Goal: Information Seeking & Learning: Learn about a topic

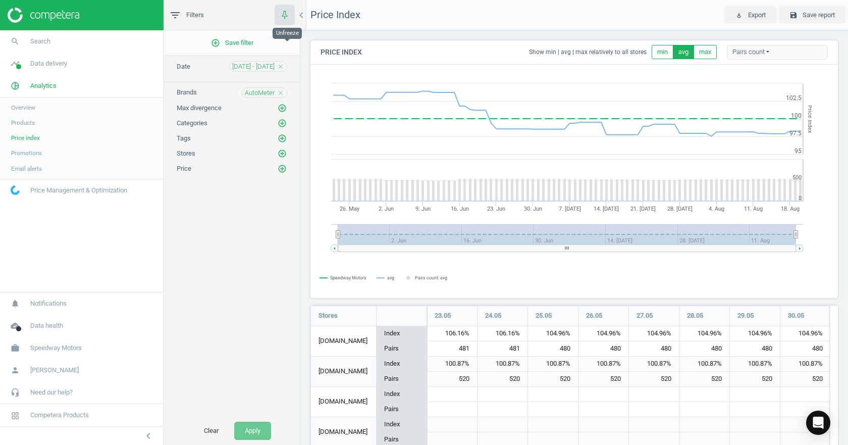
scroll to position [190, 536]
click at [25, 127] on span "Products" at bounding box center [23, 123] width 24 height 8
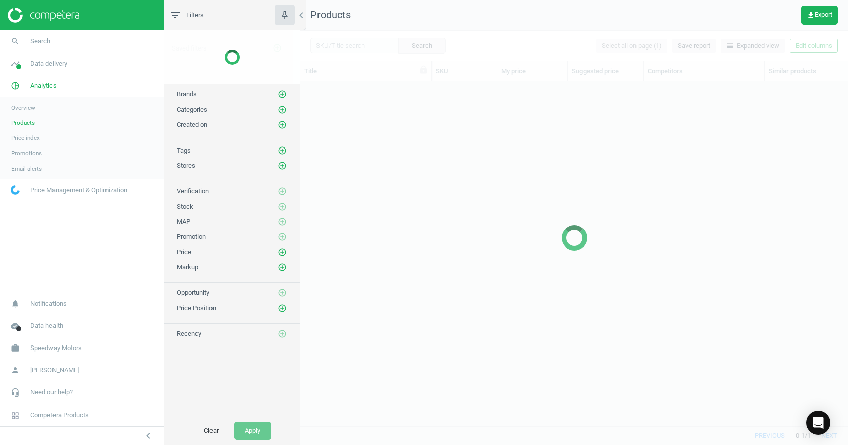
scroll to position [329, 540]
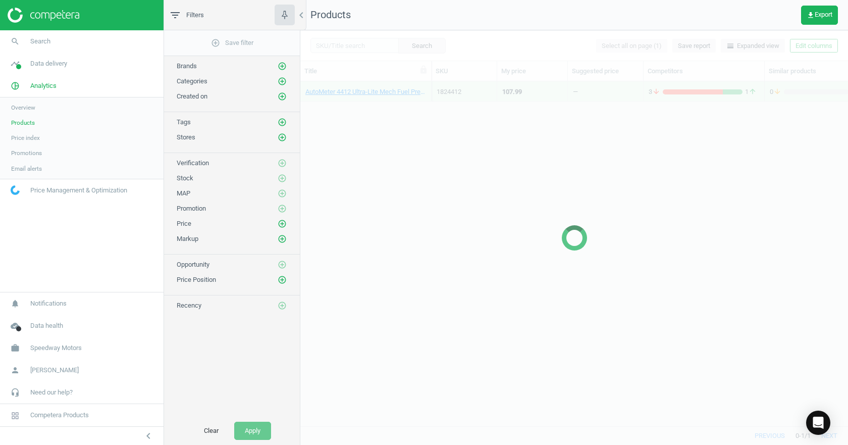
click at [343, 45] on div at bounding box center [574, 237] width 548 height 414
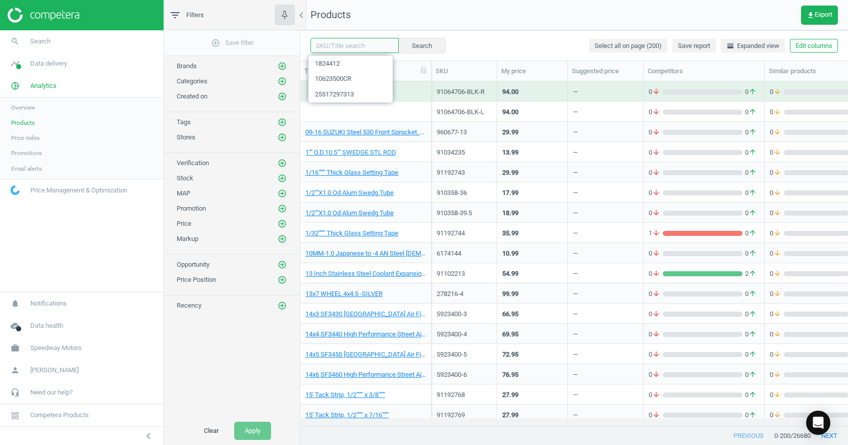
click at [343, 45] on input "text" at bounding box center [354, 45] width 88 height 15
paste input "258521-CHR-2"
type input "258521-CHR-2"
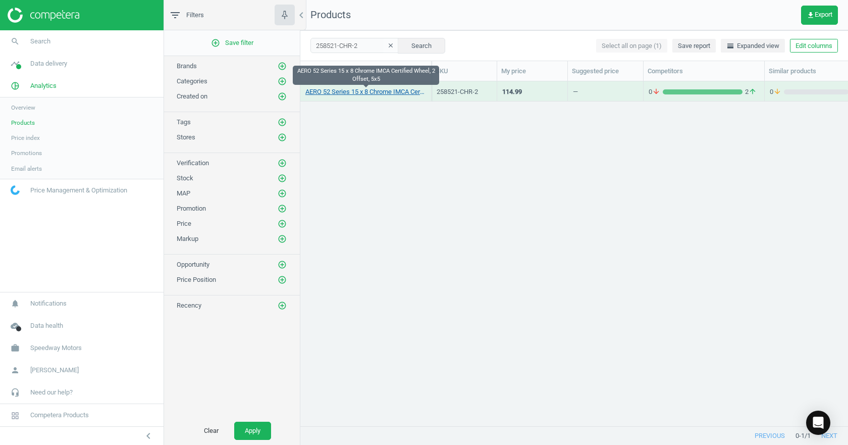
click at [357, 91] on link "AERO 52 Series 15 x 8 Chrome IMCA Certified Wheel, 2 Offset, 5x5" at bounding box center [365, 91] width 121 height 9
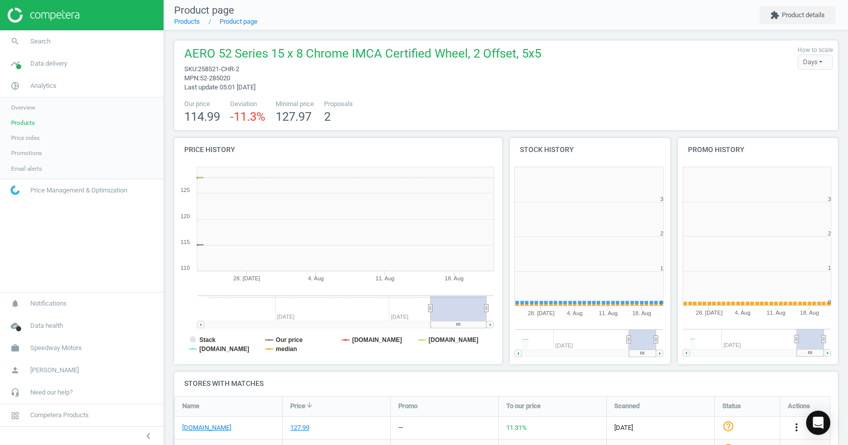
scroll to position [218, 174]
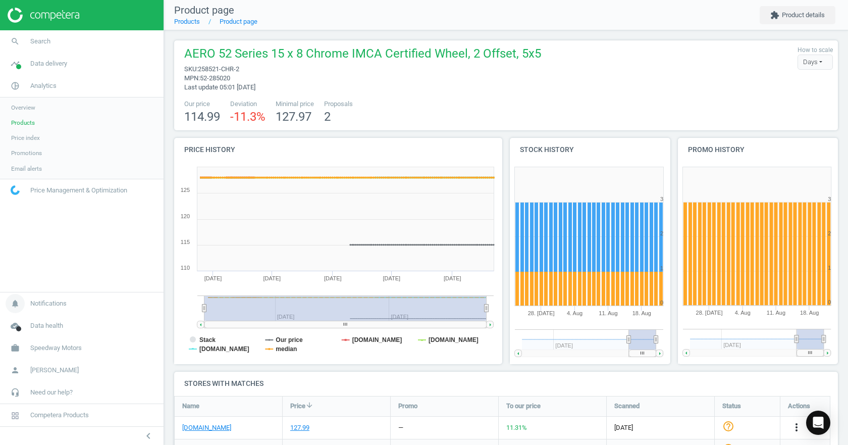
drag, startPoint x: 431, startPoint y: 311, endPoint x: 152, endPoint y: 302, distance: 278.8
click at [153, 303] on section "search Search timeline Data delivery Overview Matches dashboard Matches Rematch…" at bounding box center [424, 222] width 848 height 445
drag, startPoint x: 487, startPoint y: 309, endPoint x: 510, endPoint y: 308, distance: 22.7
click at [510, 308] on div "Price history Created with Highstock 6.2.0 Stack Our price [DOMAIN_NAME] [DOMAI…" at bounding box center [506, 255] width 671 height 234
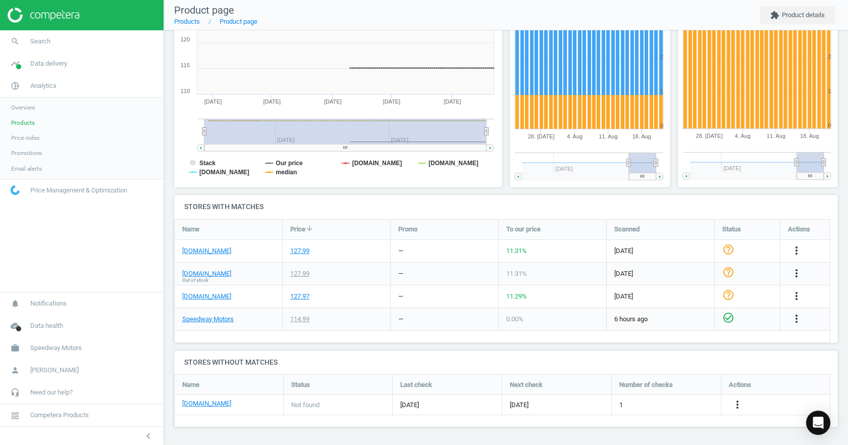
scroll to position [0, 0]
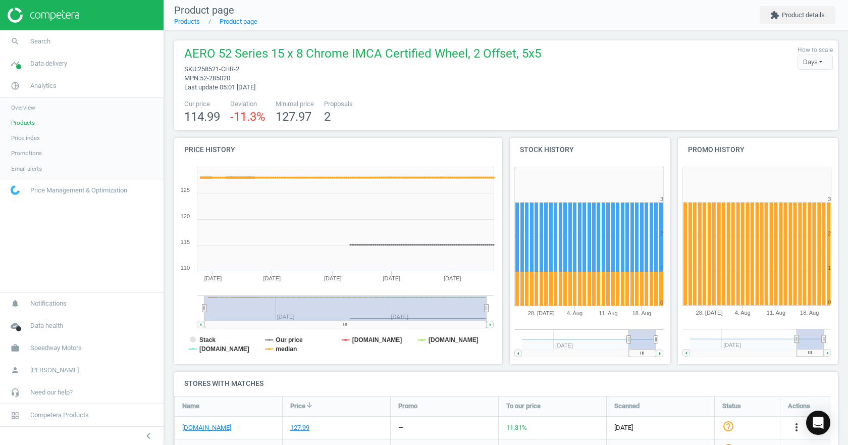
click at [267, 338] on rect at bounding box center [336, 263] width 325 height 202
click at [275, 338] on rect at bounding box center [336, 263] width 325 height 202
click at [279, 340] on tspan "Our price" at bounding box center [289, 339] width 27 height 7
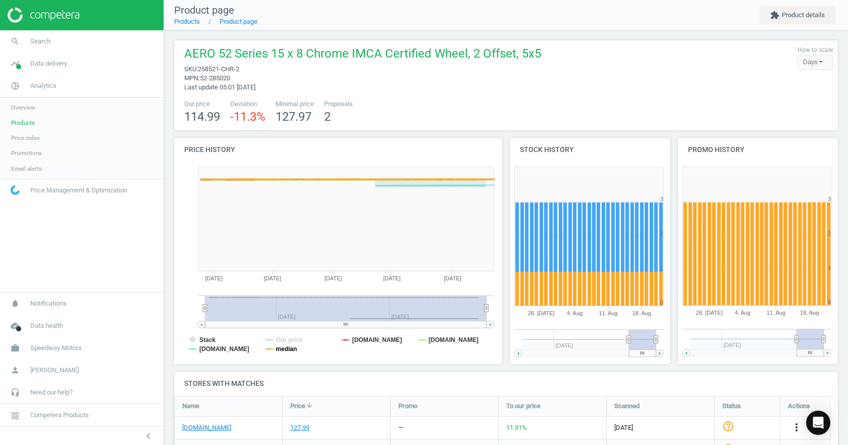
click at [281, 350] on tspan "median" at bounding box center [286, 348] width 21 height 7
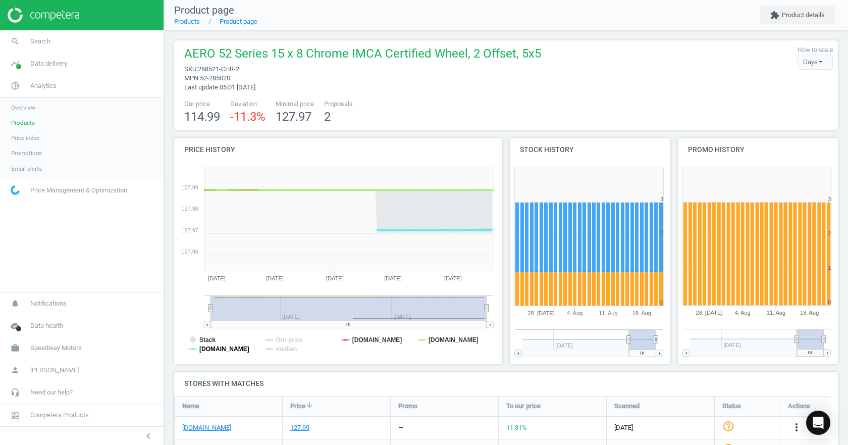
click at [209, 350] on tspan "[DOMAIN_NAME]" at bounding box center [224, 348] width 50 height 7
click at [208, 340] on tspan "Stack" at bounding box center [207, 339] width 16 height 7
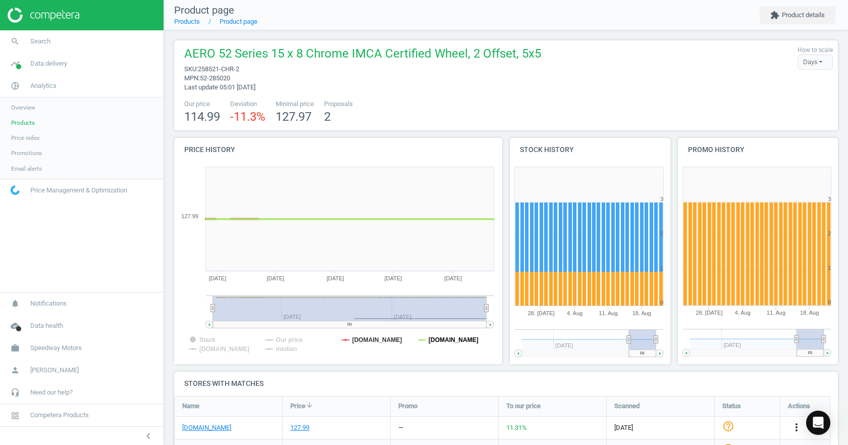
click at [430, 340] on tspan "[DOMAIN_NAME]" at bounding box center [454, 339] width 50 height 7
click at [43, 141] on link "Price index" at bounding box center [82, 137] width 164 height 15
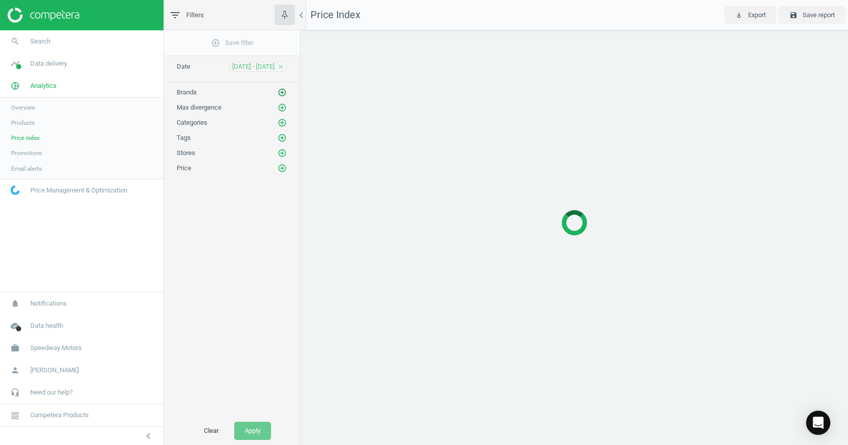
click at [285, 91] on icon "add_circle_outline" at bounding box center [282, 92] width 9 height 9
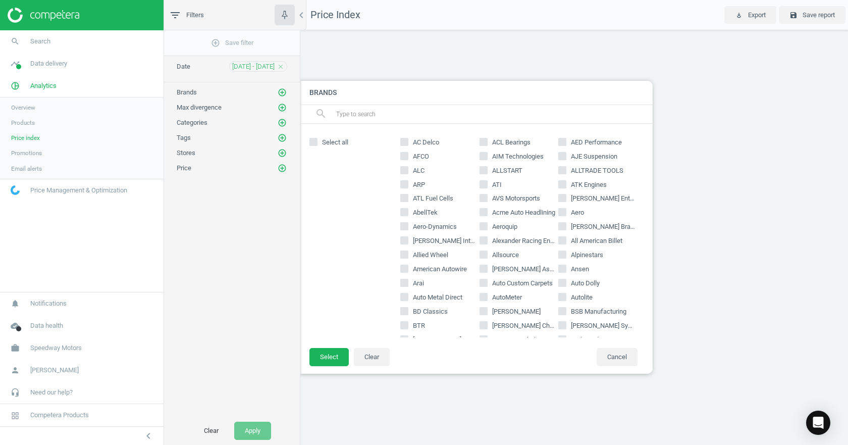
click at [357, 117] on input "text" at bounding box center [490, 114] width 310 height 16
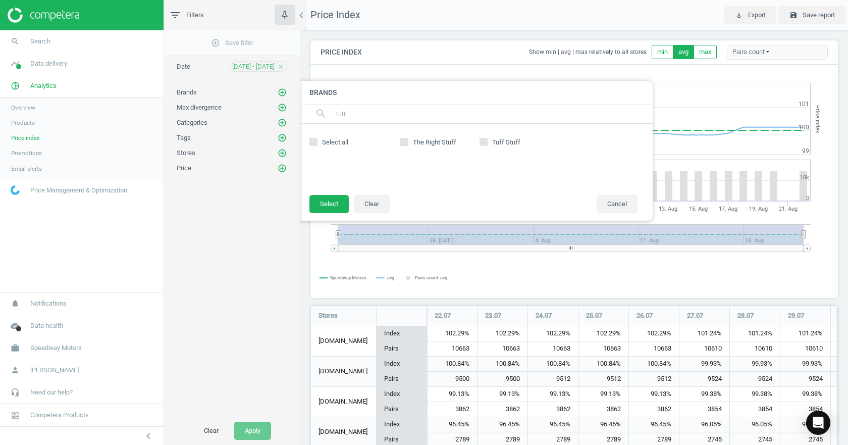
scroll to position [190, 536]
type input "tuff"
click at [488, 142] on label "Tuff Stuff" at bounding box center [519, 142] width 79 height 9
click at [487, 142] on input "Tuff Stuff" at bounding box center [483, 141] width 7 height 7
checkbox input "true"
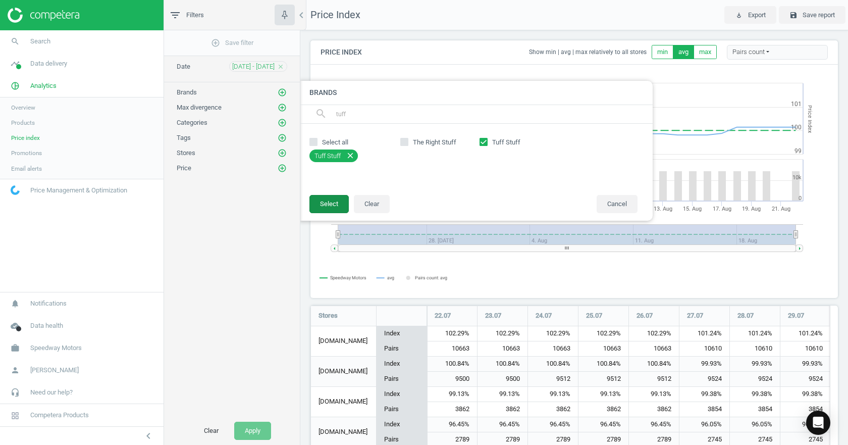
click at [326, 202] on button "Select" at bounding box center [328, 204] width 39 height 18
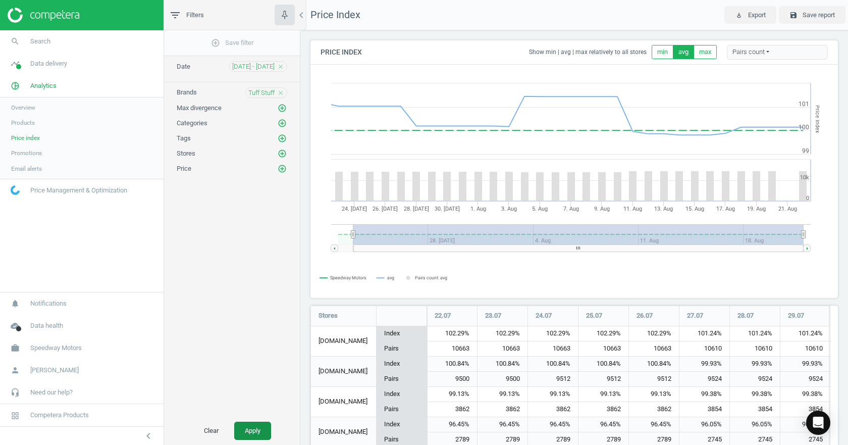
click at [250, 432] on button "Apply" at bounding box center [252, 431] width 37 height 18
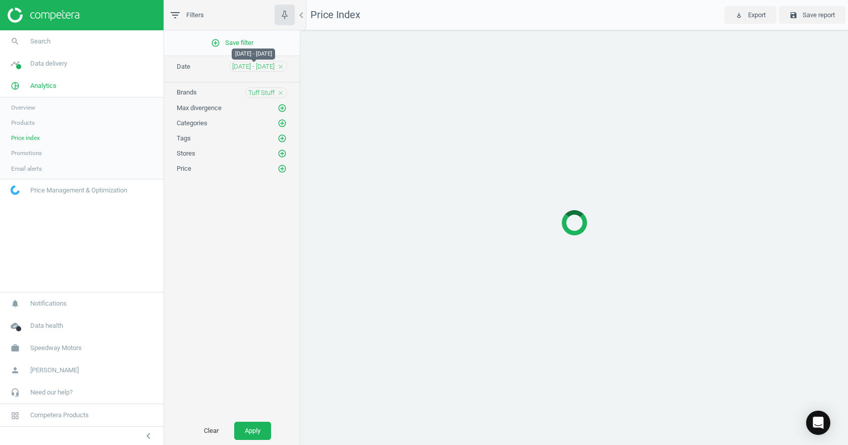
click at [259, 64] on span "[DATE] - [DATE]" at bounding box center [253, 66] width 42 height 9
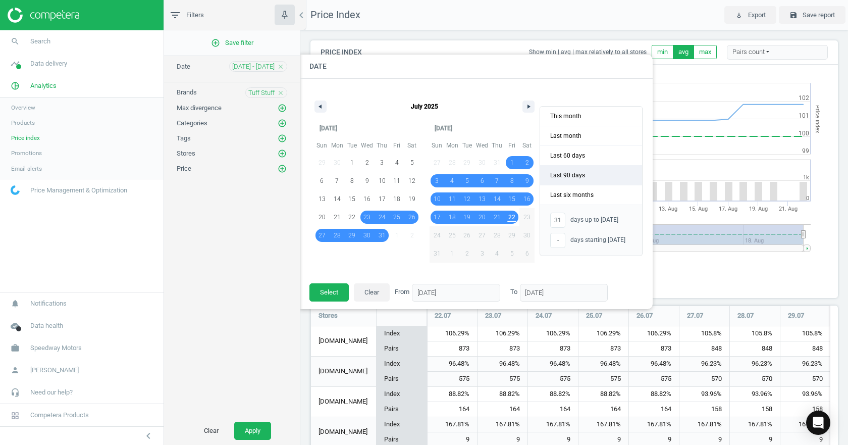
scroll to position [190, 536]
click at [599, 170] on span "Last 90 days" at bounding box center [591, 175] width 102 height 19
type input "-"
type input "[DATE]"
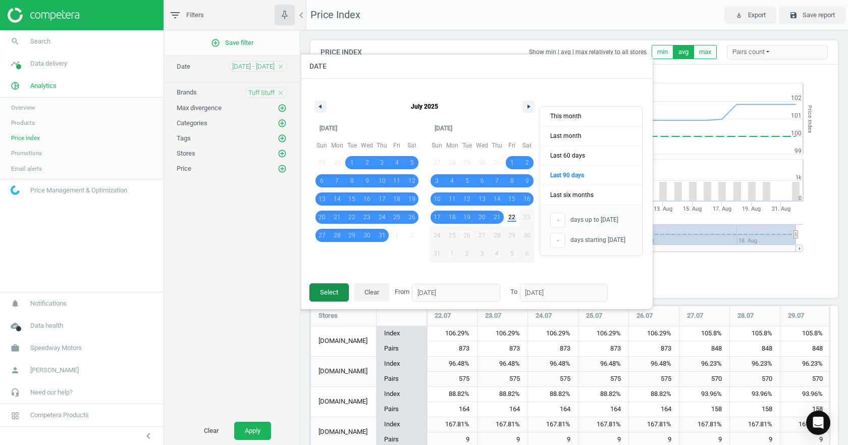
click at [325, 297] on button "Select" at bounding box center [328, 292] width 39 height 18
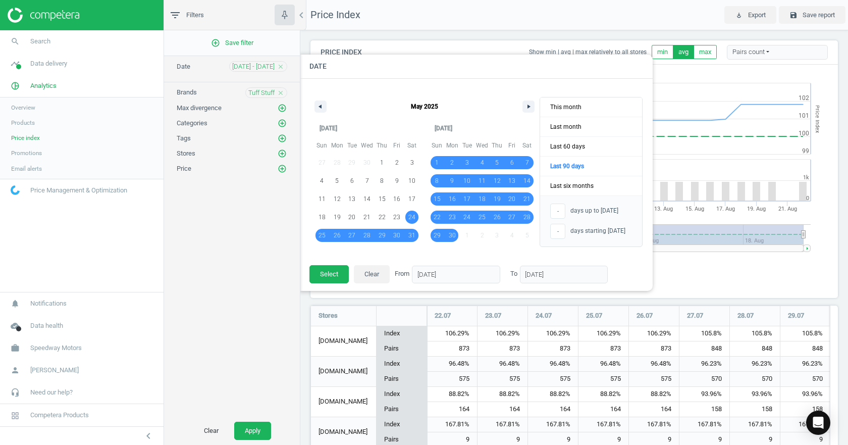
scroll to position [5, 5]
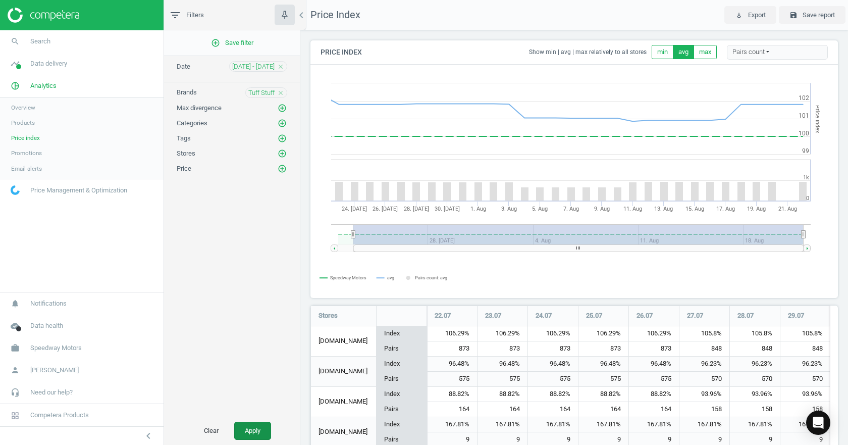
click at [246, 429] on button "Apply" at bounding box center [252, 431] width 37 height 18
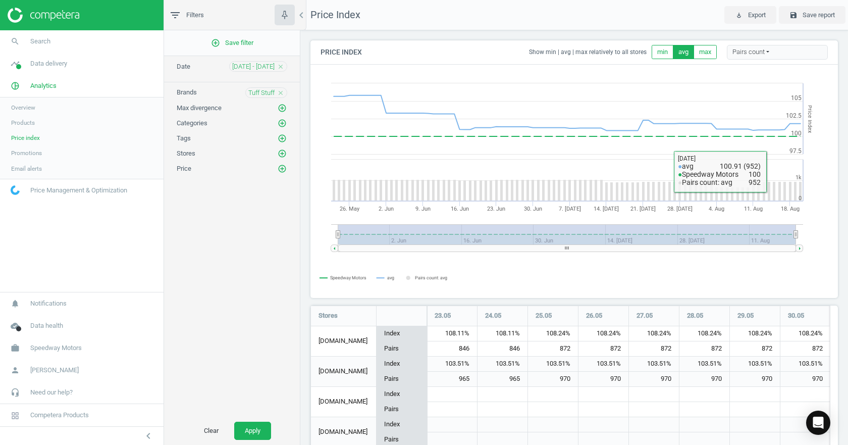
scroll to position [53, 0]
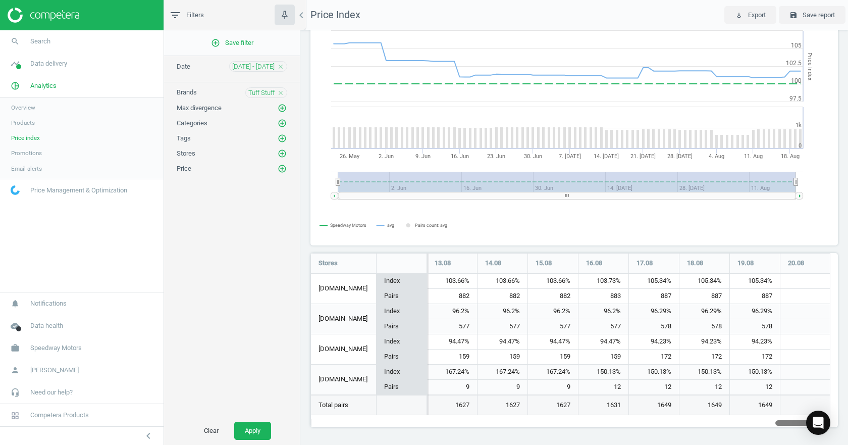
drag, startPoint x: 350, startPoint y: 424, endPoint x: 847, endPoint y: 408, distance: 497.5
click at [848, 412] on div "Price Index Show min | avg | max relatively to all stores min avg max Pairs cou…" at bounding box center [574, 237] width 548 height 414
drag, startPoint x: 573, startPoint y: 370, endPoint x: 759, endPoint y: 366, distance: 185.8
click at [759, 366] on div "150.13%" at bounding box center [755, 371] width 50 height 15
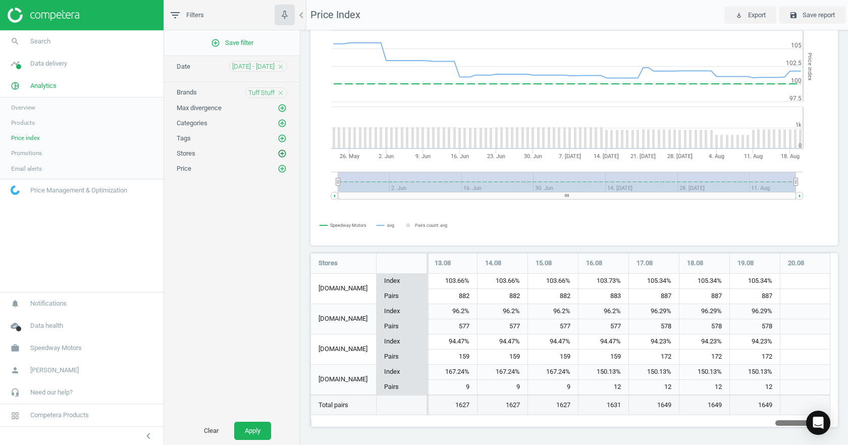
click at [283, 151] on icon "add_circle_outline" at bounding box center [282, 153] width 9 height 9
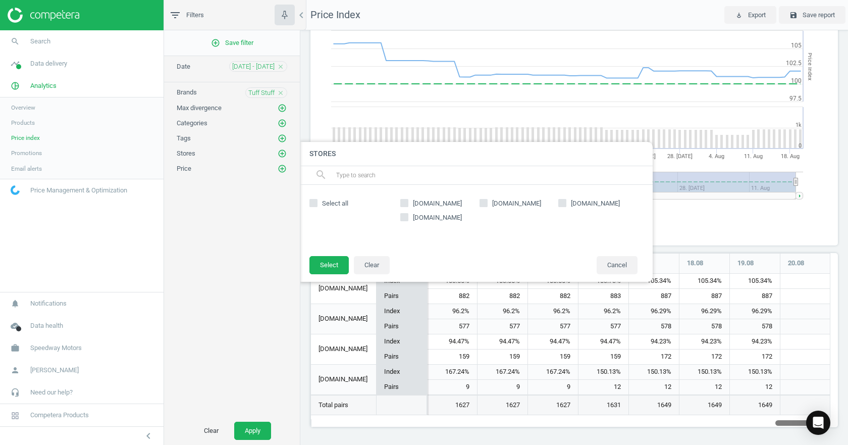
click at [410, 203] on label "[DOMAIN_NAME]" at bounding box center [439, 203] width 79 height 9
click at [408, 203] on input "[DOMAIN_NAME]" at bounding box center [404, 202] width 7 height 7
checkbox input "true"
click at [485, 202] on input "[DOMAIN_NAME]" at bounding box center [483, 202] width 7 height 7
checkbox input "true"
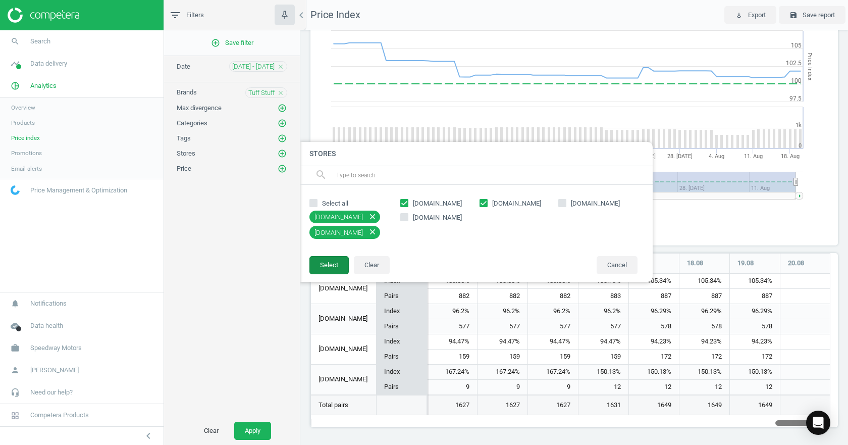
click at [341, 264] on button "Select" at bounding box center [328, 265] width 39 height 18
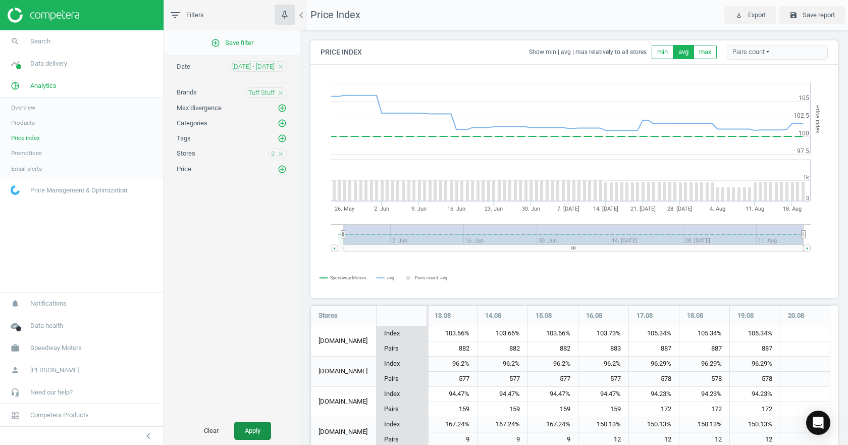
click at [255, 432] on button "Apply" at bounding box center [252, 431] width 37 height 18
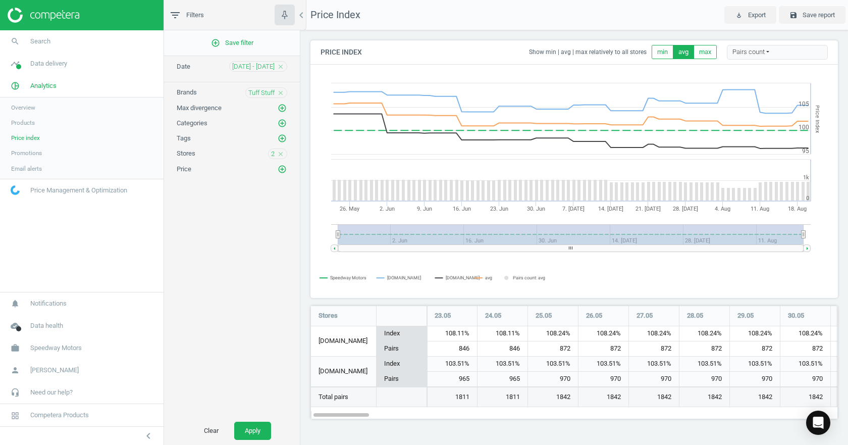
scroll to position [129, 543]
click at [531, 278] on tspan "Pairs count: avg" at bounding box center [529, 277] width 32 height 5
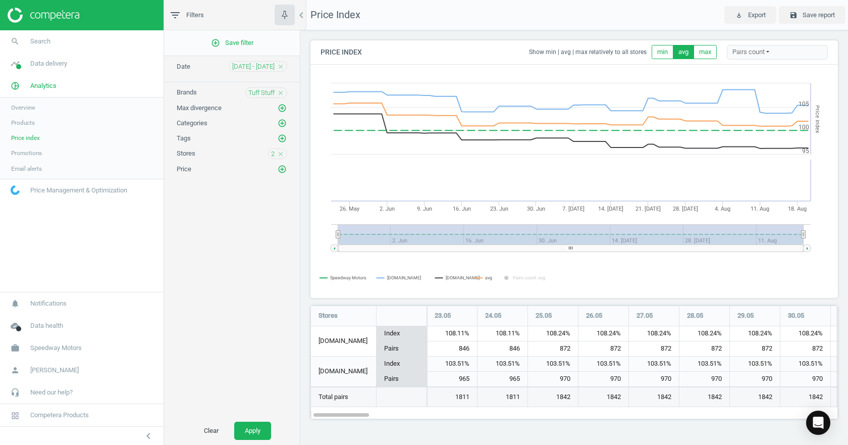
click at [531, 278] on tspan "Pairs count: avg" at bounding box center [529, 277] width 32 height 5
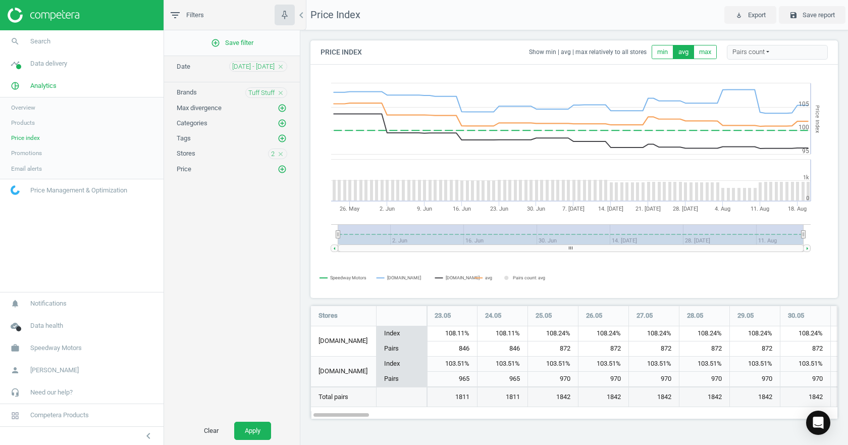
click at [482, 277] on rect at bounding box center [574, 181] width 527 height 232
click at [489, 276] on tspan "avg" at bounding box center [488, 277] width 7 height 5
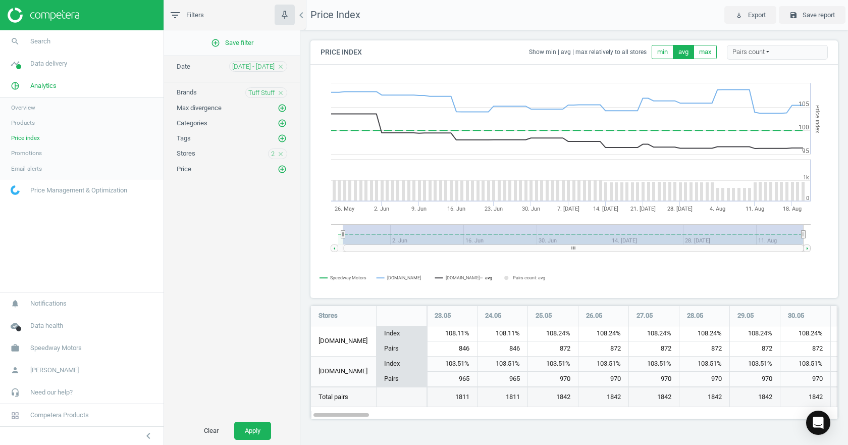
click at [489, 276] on tspan "avg" at bounding box center [488, 277] width 7 height 5
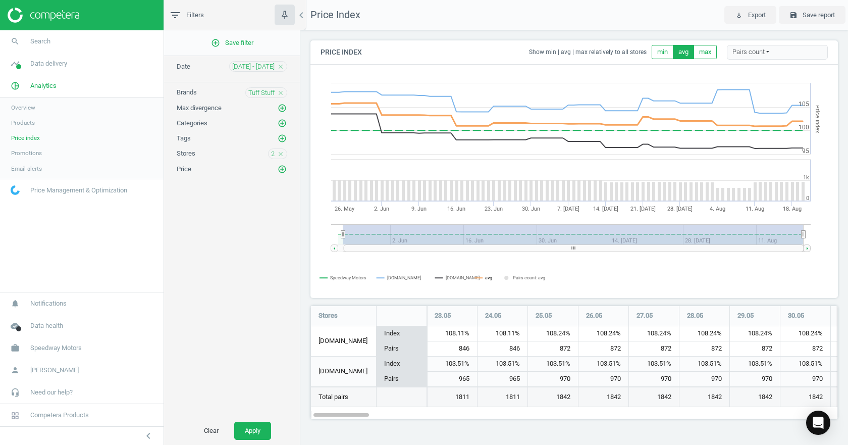
click at [489, 276] on tspan "avg" at bounding box center [488, 277] width 7 height 5
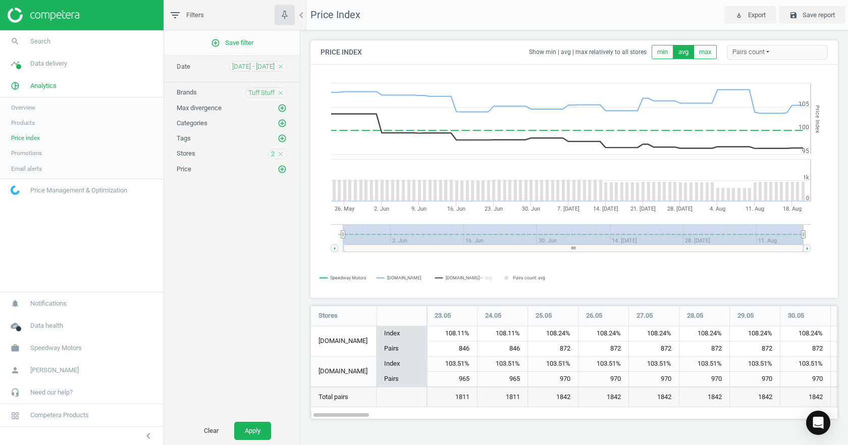
click at [410, 281] on rect at bounding box center [574, 181] width 527 height 232
click at [410, 279] on tspan "[DOMAIN_NAME]" at bounding box center [404, 277] width 34 height 5
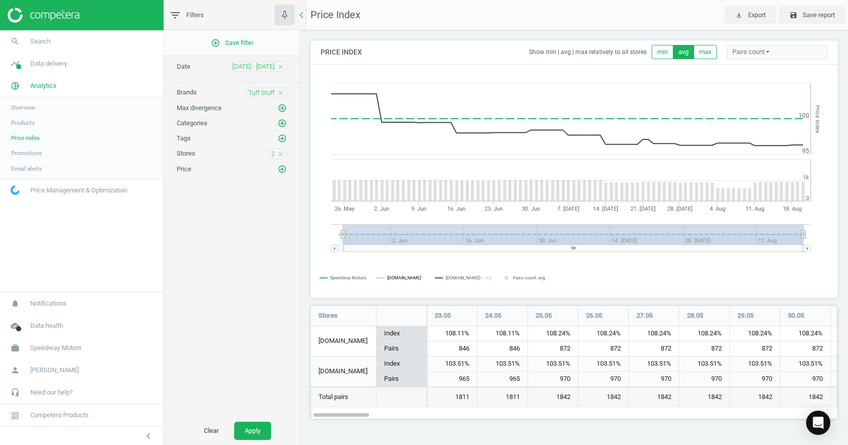
click at [410, 277] on tspan "[DOMAIN_NAME]" at bounding box center [404, 277] width 34 height 5
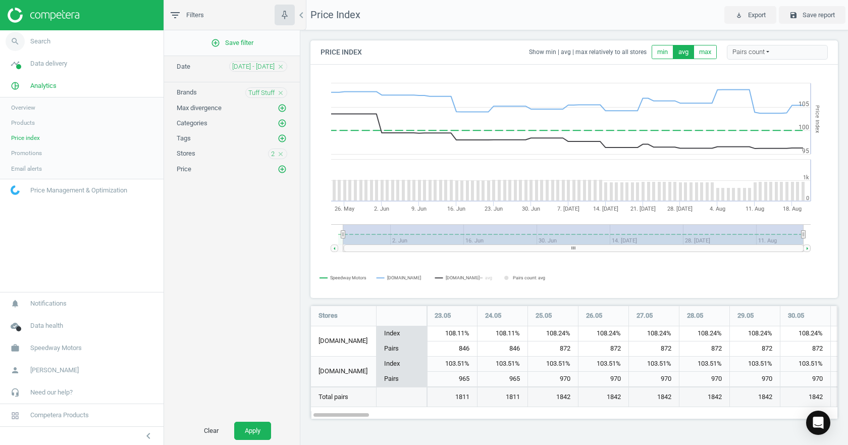
click at [62, 44] on link "search Search" at bounding box center [82, 41] width 164 height 22
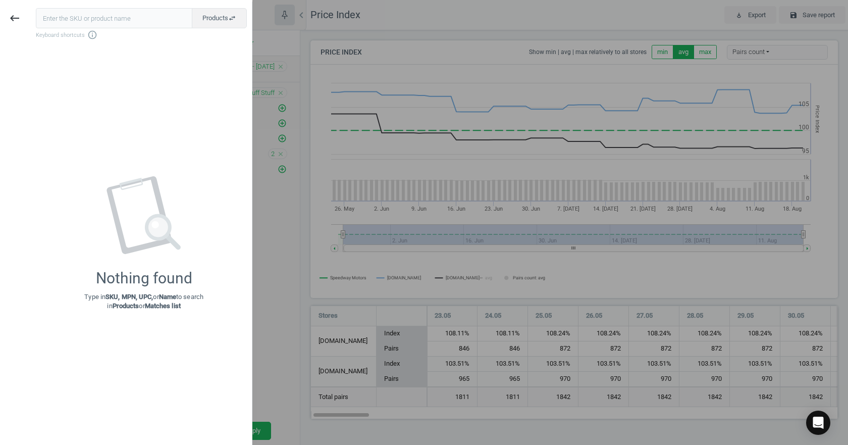
drag, startPoint x: 339, startPoint y: 143, endPoint x: 333, endPoint y: 139, distance: 7.3
click at [339, 144] on div at bounding box center [424, 222] width 848 height 445
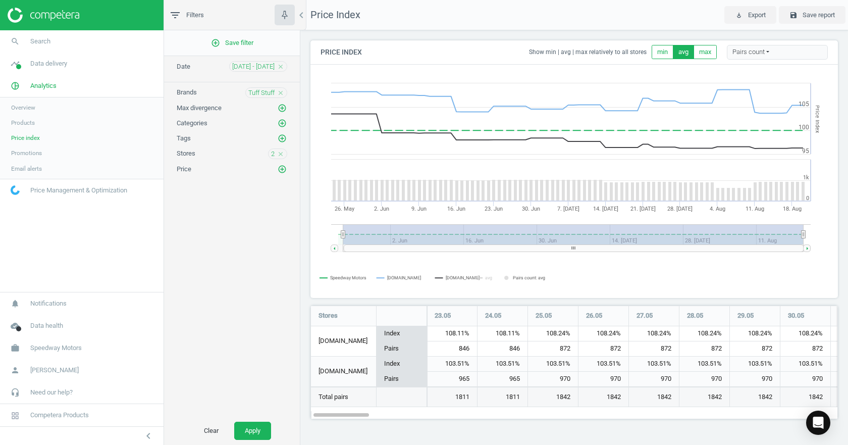
click at [36, 123] on link "Products" at bounding box center [82, 122] width 164 height 15
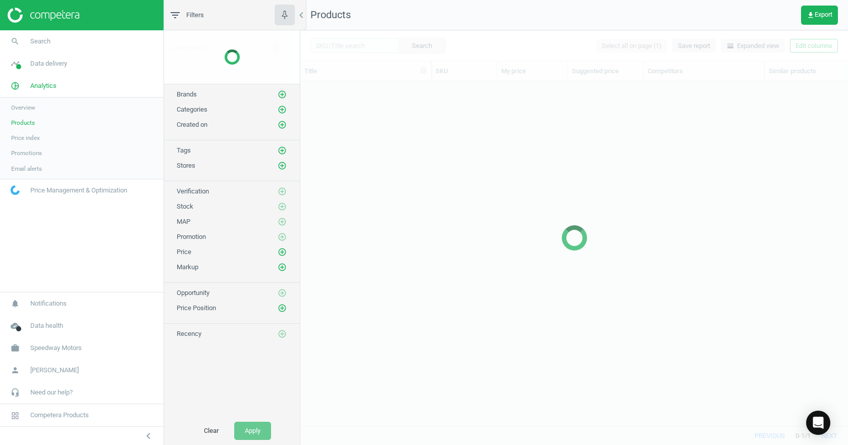
scroll to position [329, 540]
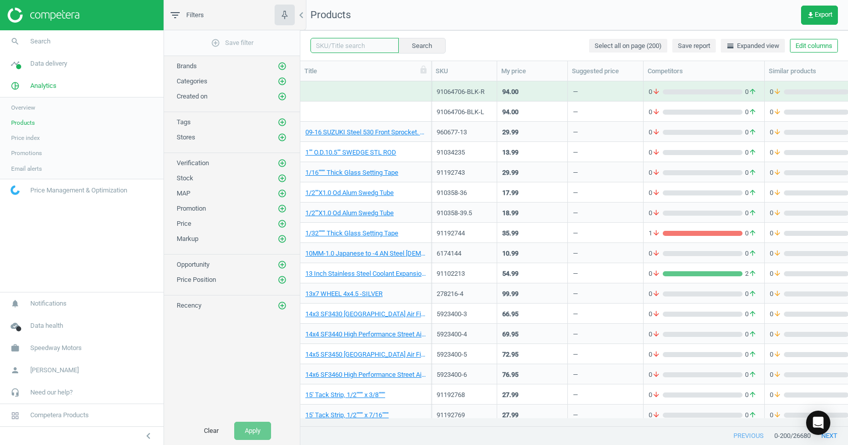
click at [339, 53] on input "text" at bounding box center [354, 45] width 88 height 15
paste input "7452127NA1"
type input "7452127NA1"
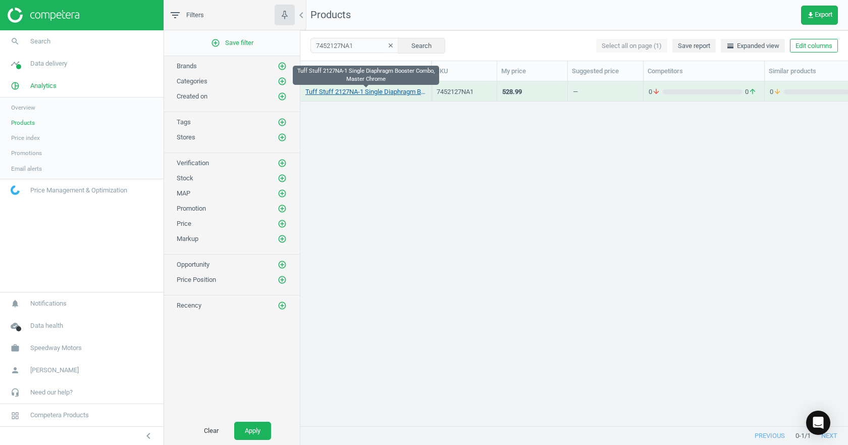
click at [395, 91] on link "Tuff Stuff 2127NA-1 Single Diaphragm Booster Combo, Master Chrome" at bounding box center [365, 91] width 121 height 9
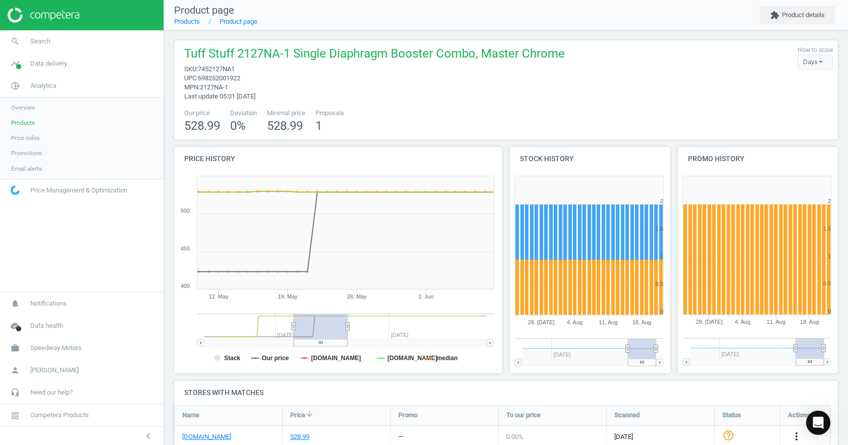
drag, startPoint x: 325, startPoint y: 327, endPoint x: 305, endPoint y: 332, distance: 20.8
click at [305, 332] on g at bounding box center [345, 329] width 296 height 33
